Goal: Check status: Check status

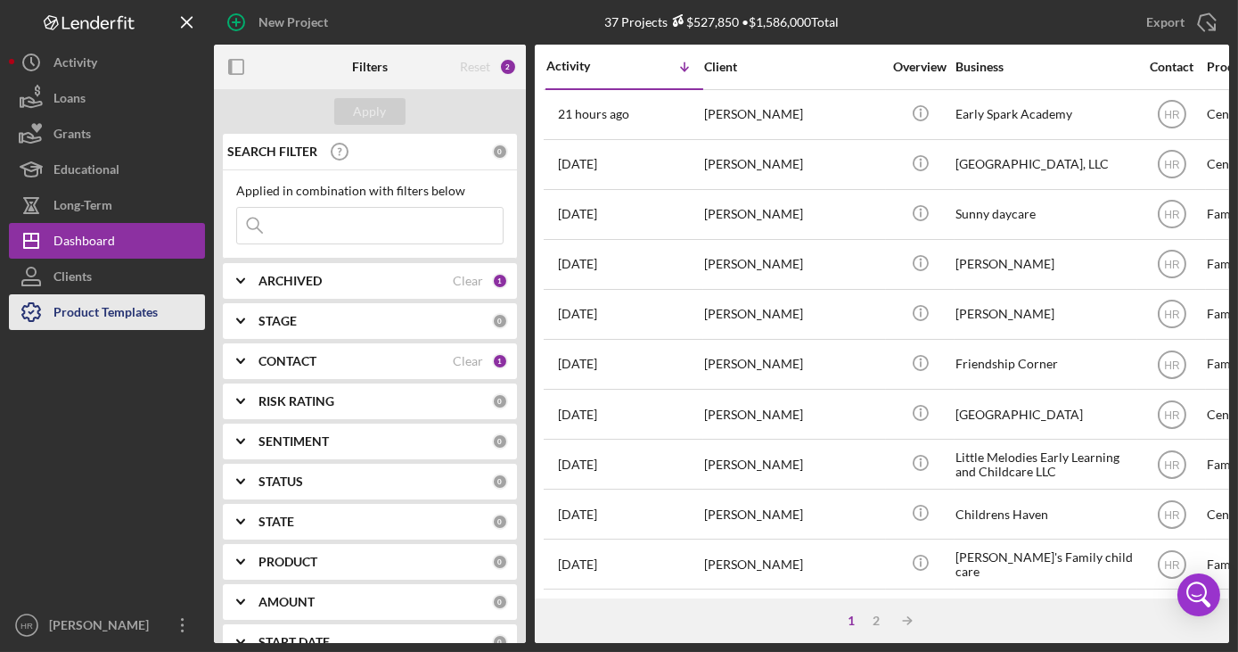
click at [118, 330] on div at bounding box center [107, 468] width 196 height 277
click at [86, 306] on div "Product Templates" at bounding box center [105, 314] width 104 height 40
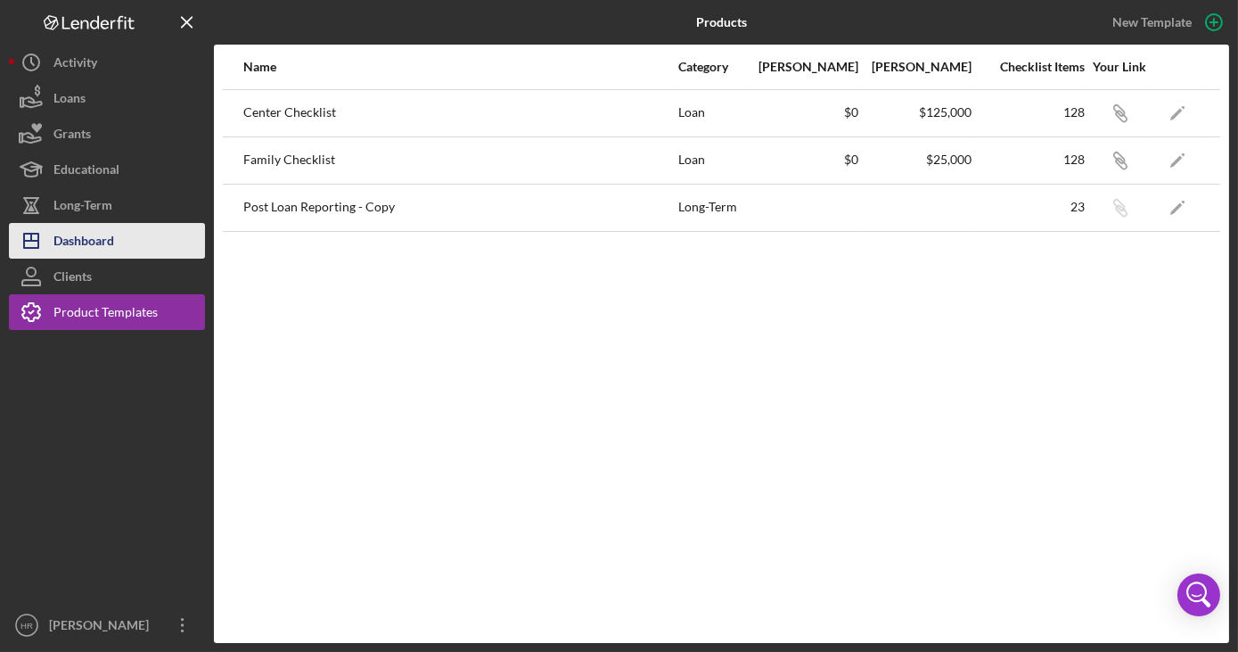
click at [98, 235] on div "Dashboard" at bounding box center [83, 243] width 61 height 40
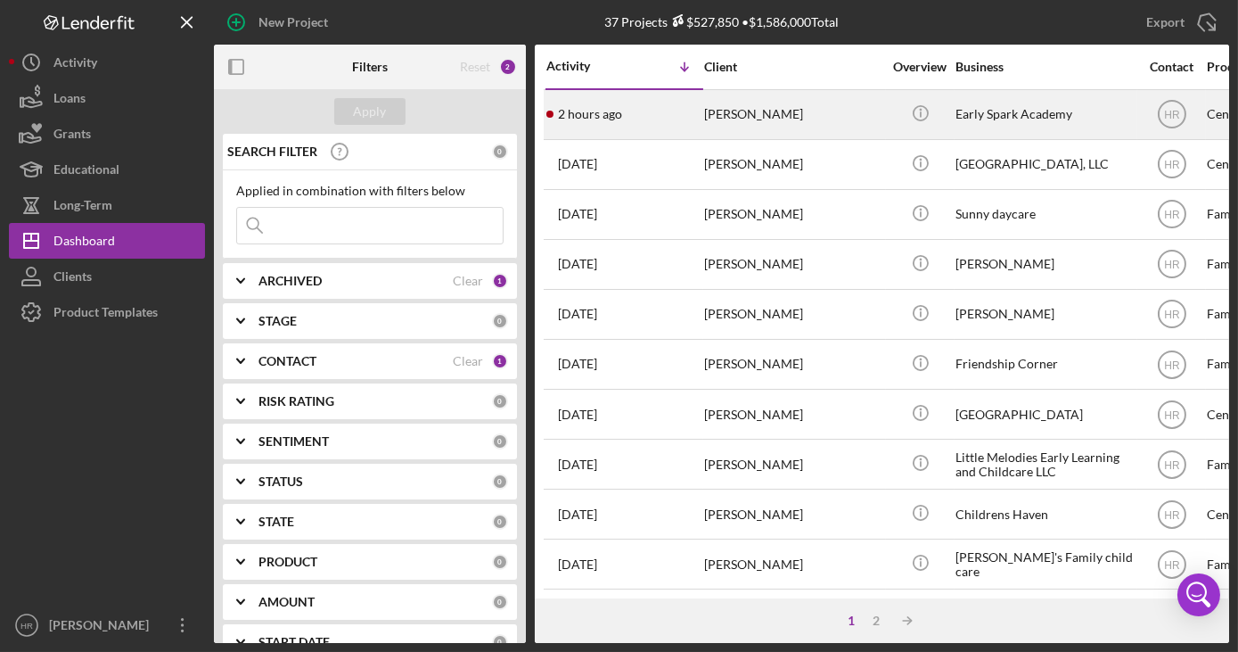
click at [778, 97] on div "[PERSON_NAME]" at bounding box center [793, 114] width 178 height 47
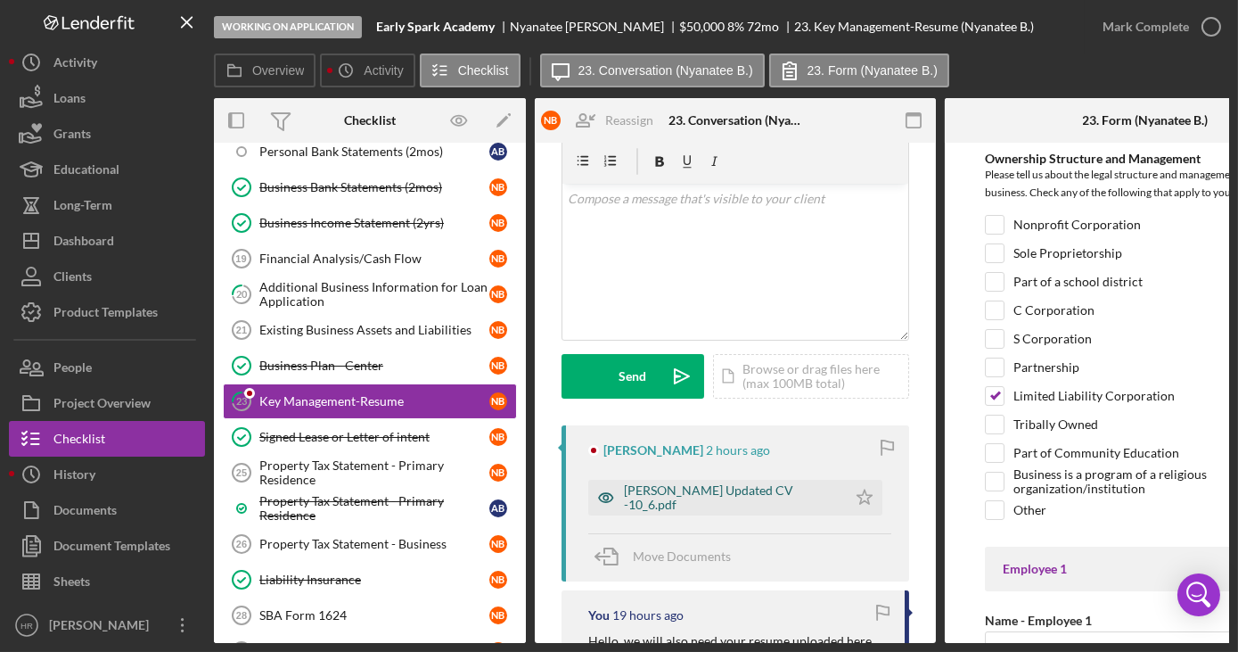
scroll to position [80, 0]
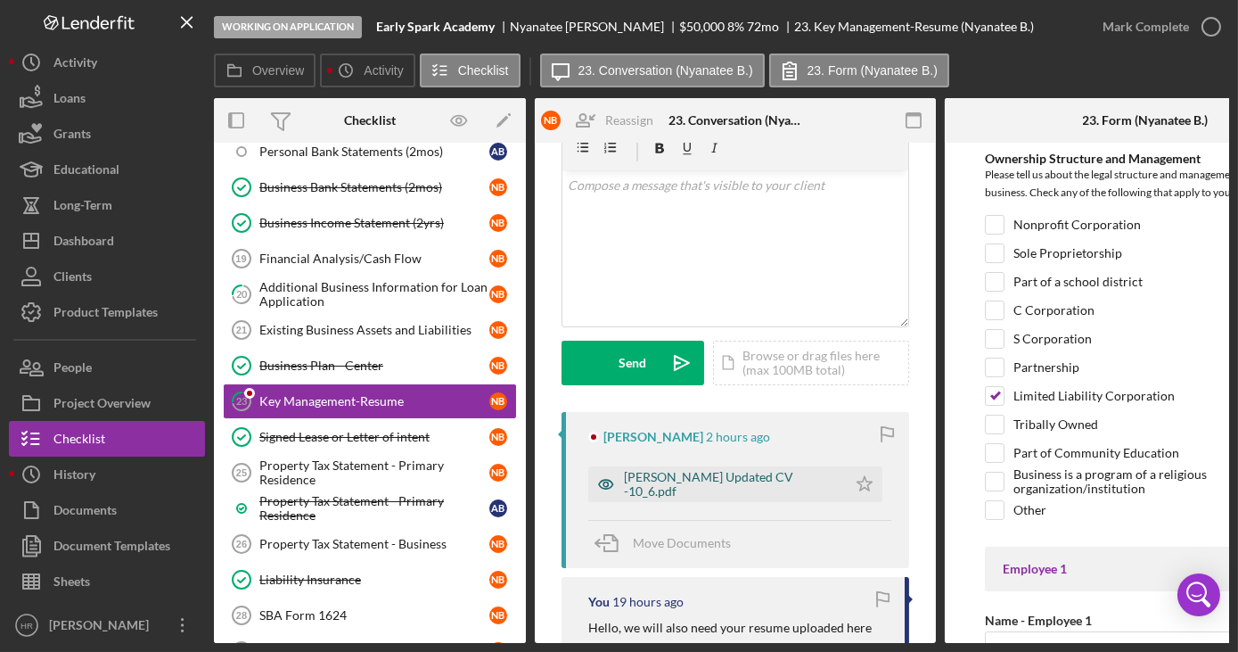
click at [706, 475] on div "[PERSON_NAME] Updated CV -10_6.pdf" at bounding box center [731, 484] width 214 height 29
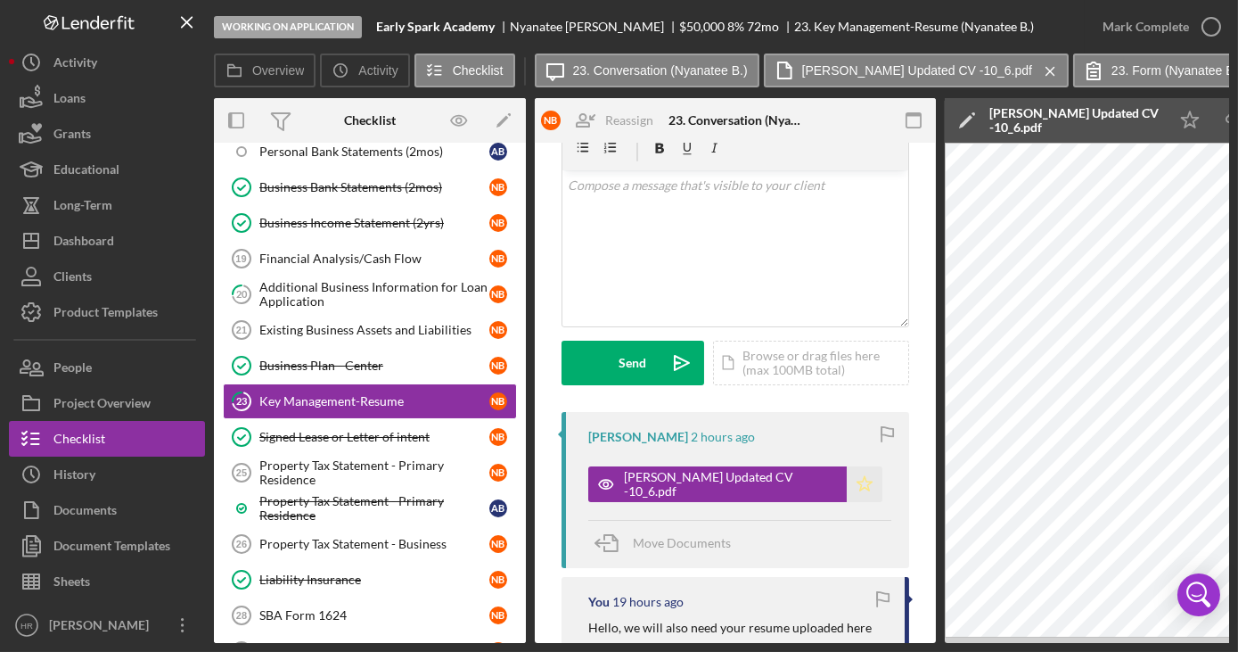
click at [862, 483] on polygon "button" at bounding box center [864, 483] width 15 height 14
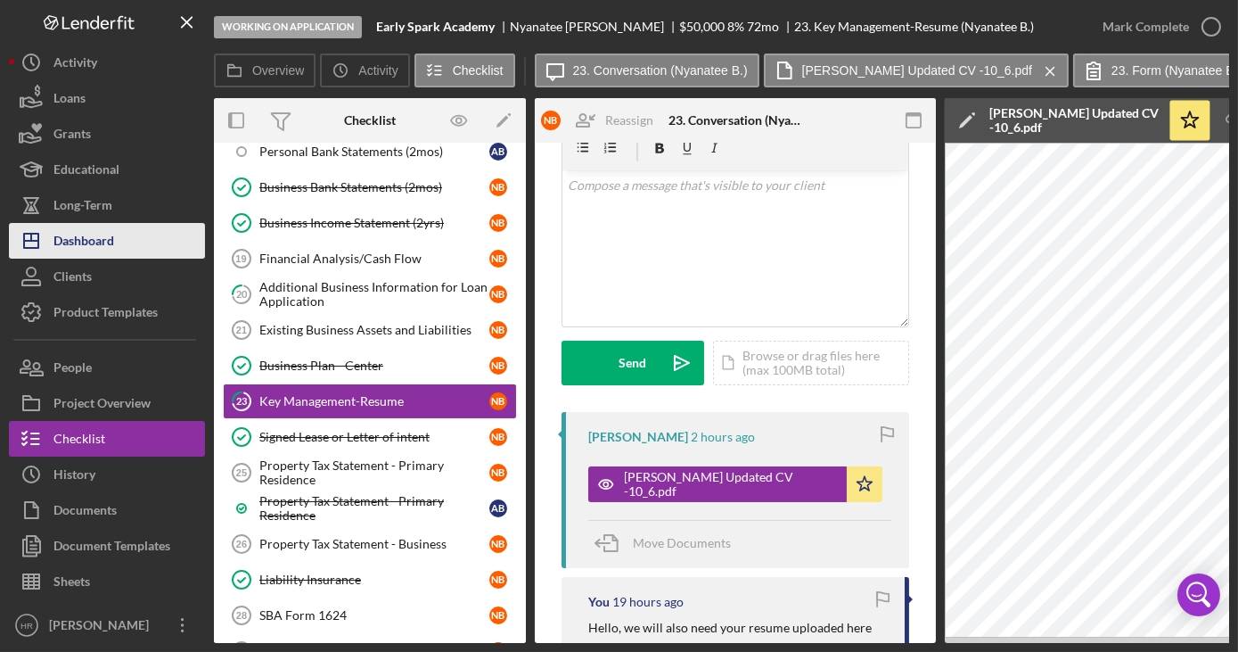
click at [132, 234] on button "Icon/Dashboard Dashboard" at bounding box center [107, 241] width 196 height 36
